Goal: Obtain resource: Download file/media

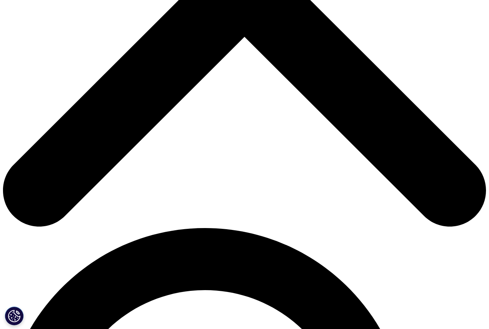
scroll to position [322, 0]
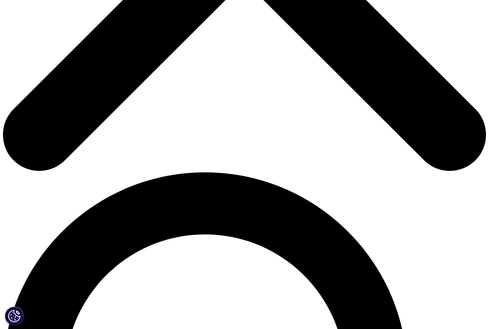
type input "Lauren"
type input "[PERSON_NAME]"
type input "[EMAIL_ADDRESS][PERSON_NAME][DOMAIN_NAME]"
select select "[GEOGRAPHIC_DATA]"
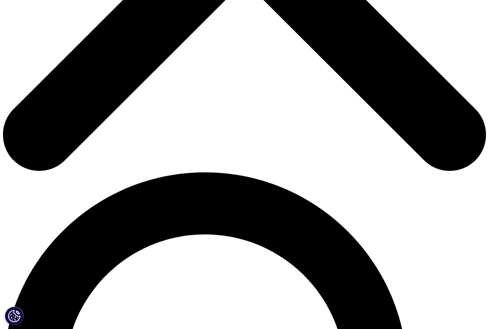
type input "Manager, Marketing"
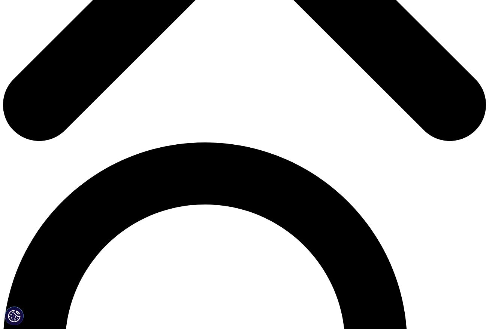
scroll to position [355, 0]
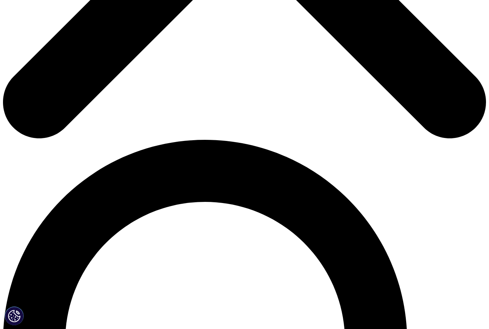
type input "[GEOGRAPHIC_DATA]"
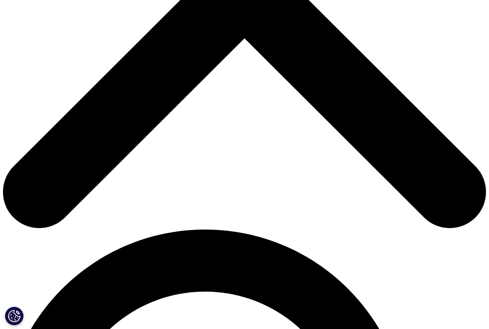
scroll to position [196, 0]
